Goal: Transaction & Acquisition: Book appointment/travel/reservation

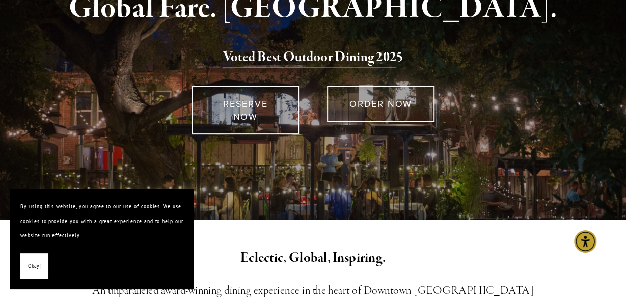
click at [33, 261] on span "Okay!" at bounding box center [34, 266] width 13 height 15
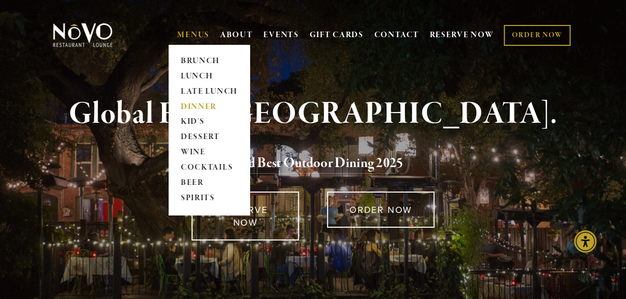
click at [194, 105] on link "DINNER" at bounding box center [209, 106] width 64 height 15
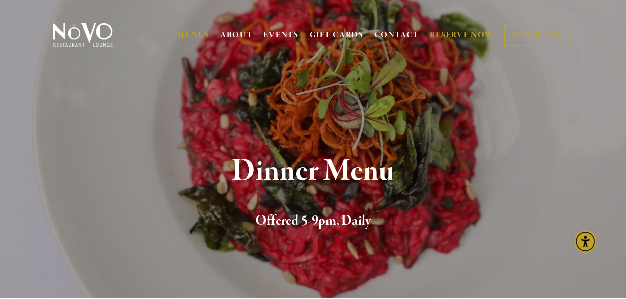
click at [447, 37] on link "RESERVE NOW" at bounding box center [461, 34] width 64 height 19
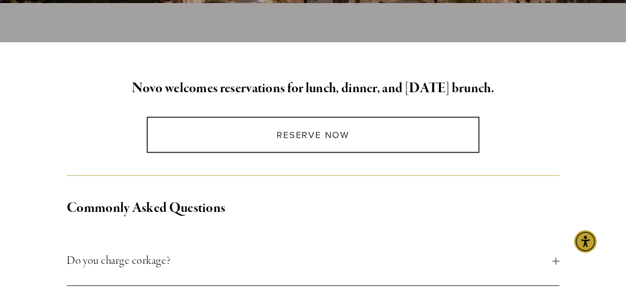
scroll to position [318, 0]
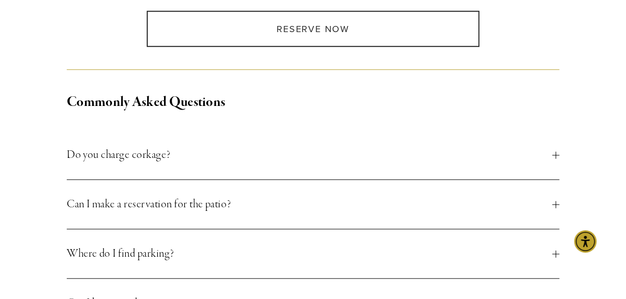
click at [221, 207] on span "Can I make a reservation for the patio?" at bounding box center [309, 204] width 485 height 18
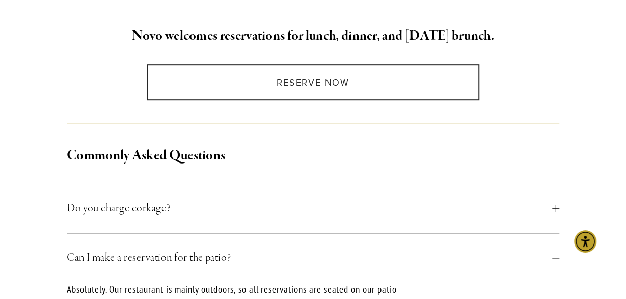
scroll to position [212, 0]
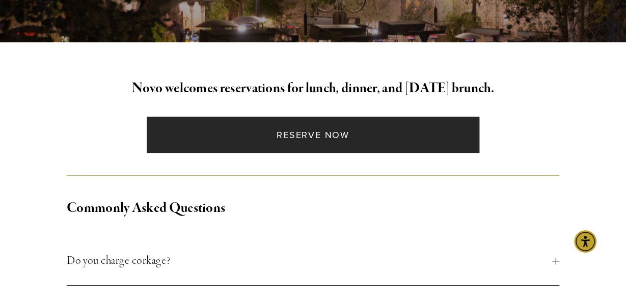
click at [293, 142] on link "Reserve Now" at bounding box center [313, 135] width 332 height 36
